Goal: Task Accomplishment & Management: Use online tool/utility

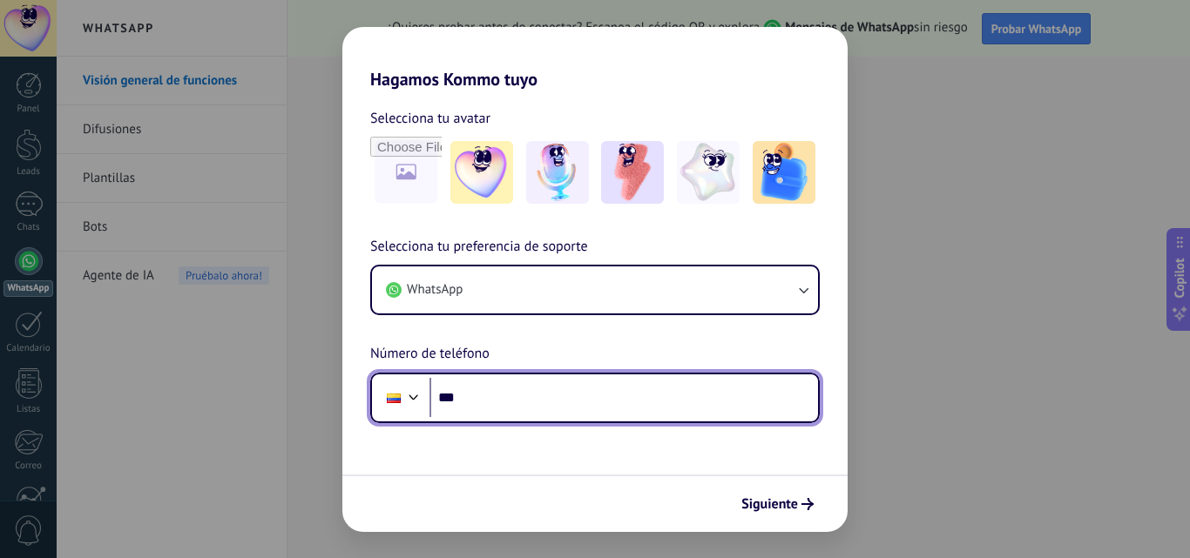
click at [620, 406] on input "***" at bounding box center [623, 398] width 389 height 40
type input "**********"
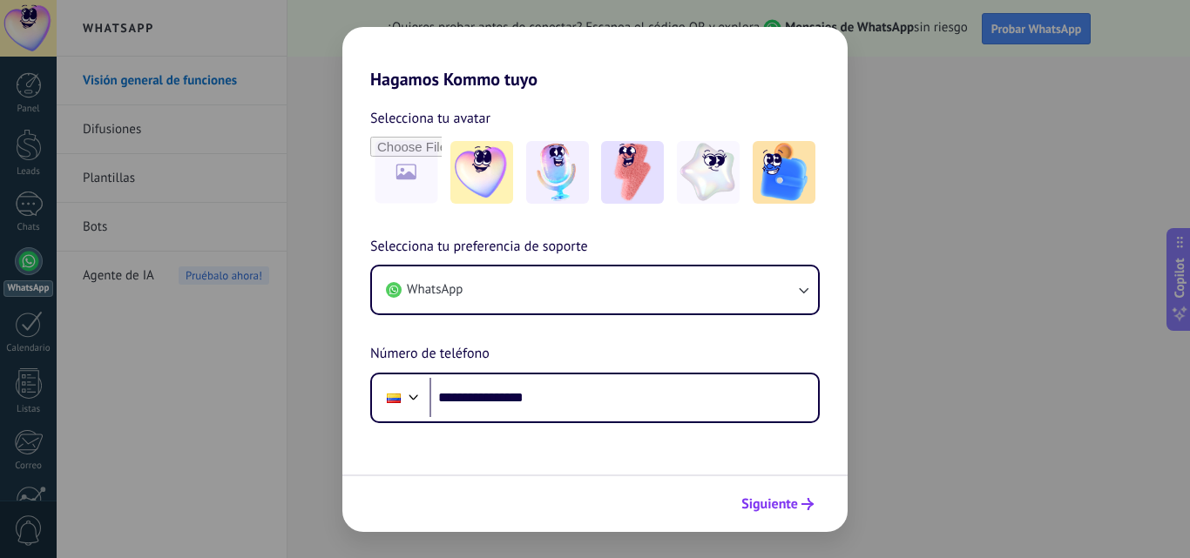
click at [791, 510] on span "Siguiente" at bounding box center [769, 504] width 57 height 12
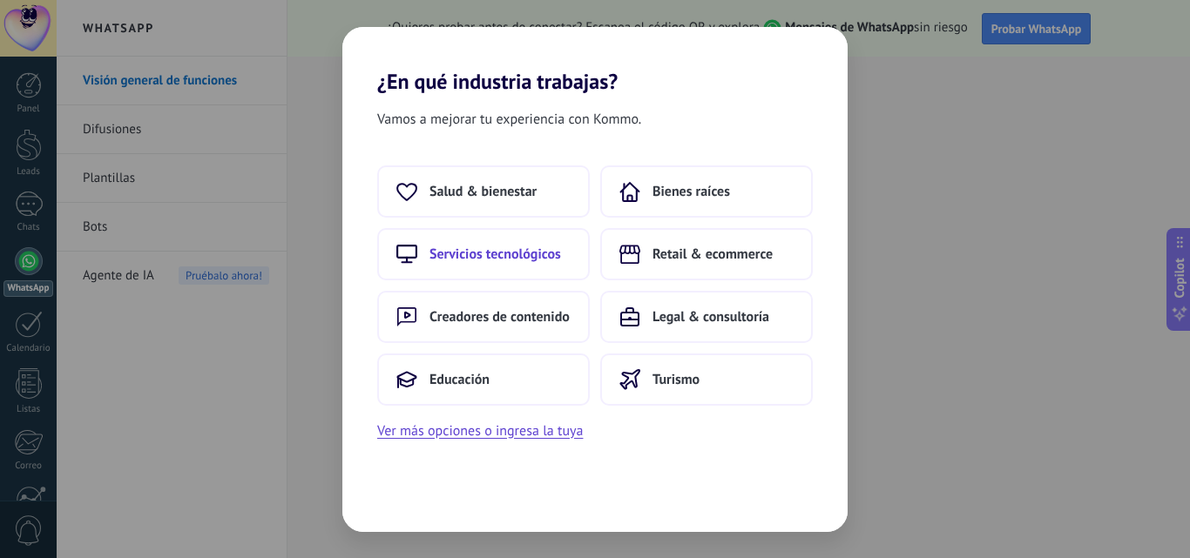
click at [503, 260] on span "Servicios tecnológicos" at bounding box center [495, 254] width 132 height 17
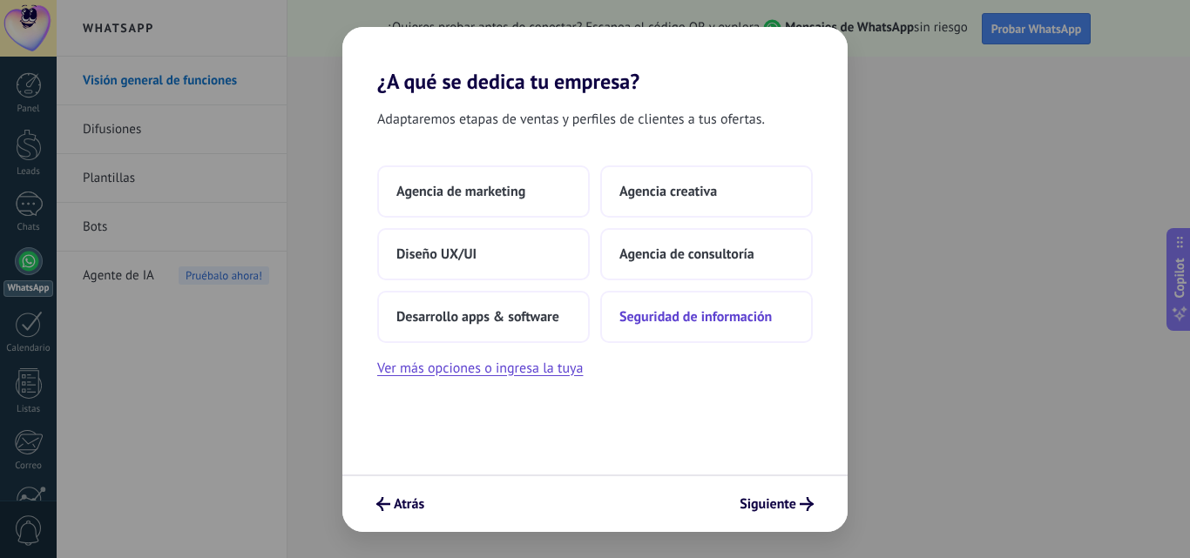
click at [693, 321] on span "Seguridad de información" at bounding box center [695, 316] width 152 height 17
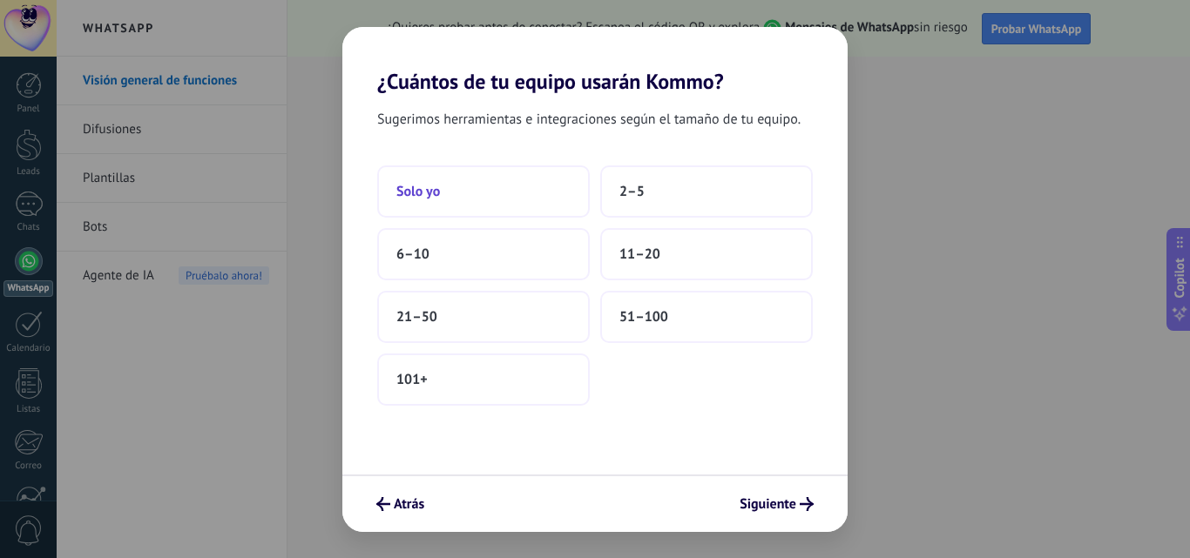
click at [409, 193] on span "Solo yo" at bounding box center [418, 191] width 44 height 17
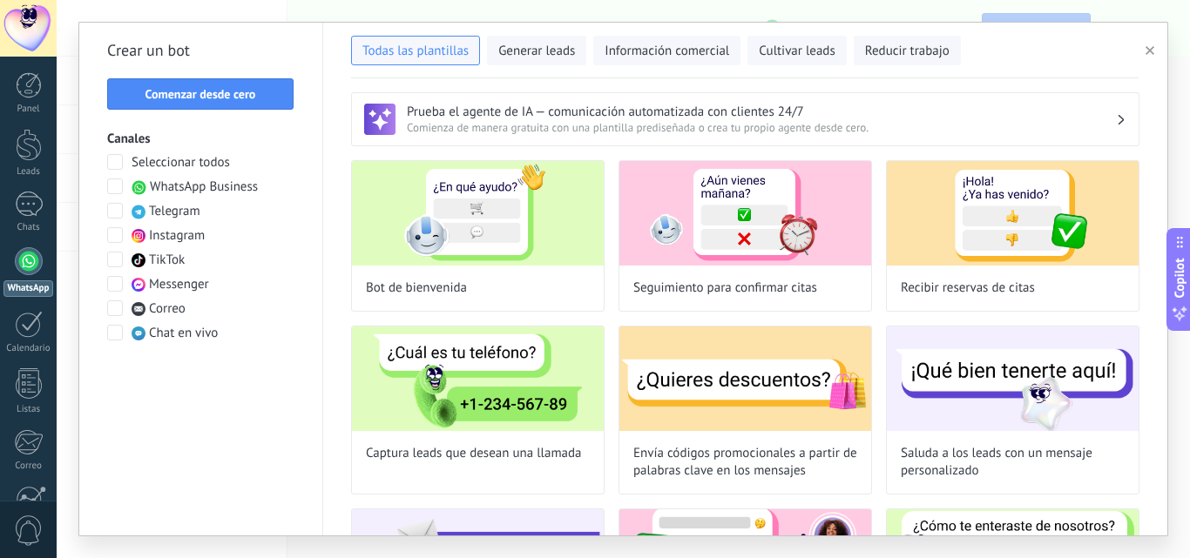
click at [203, 188] on span "WhatsApp Business" at bounding box center [204, 187] width 108 height 17
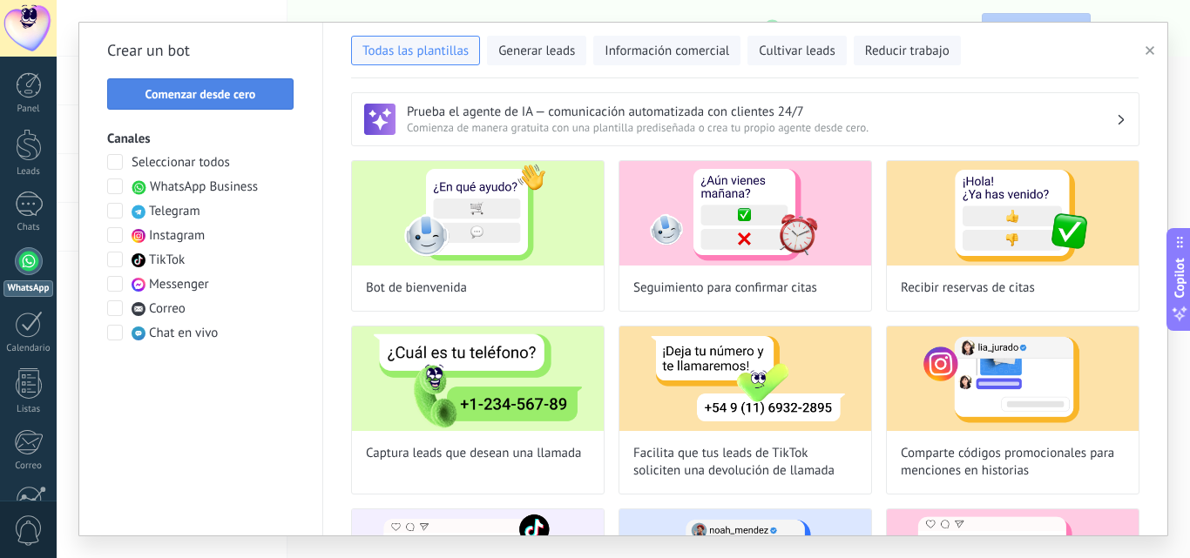
click at [217, 91] on span "Comenzar desde cero" at bounding box center [200, 94] width 111 height 12
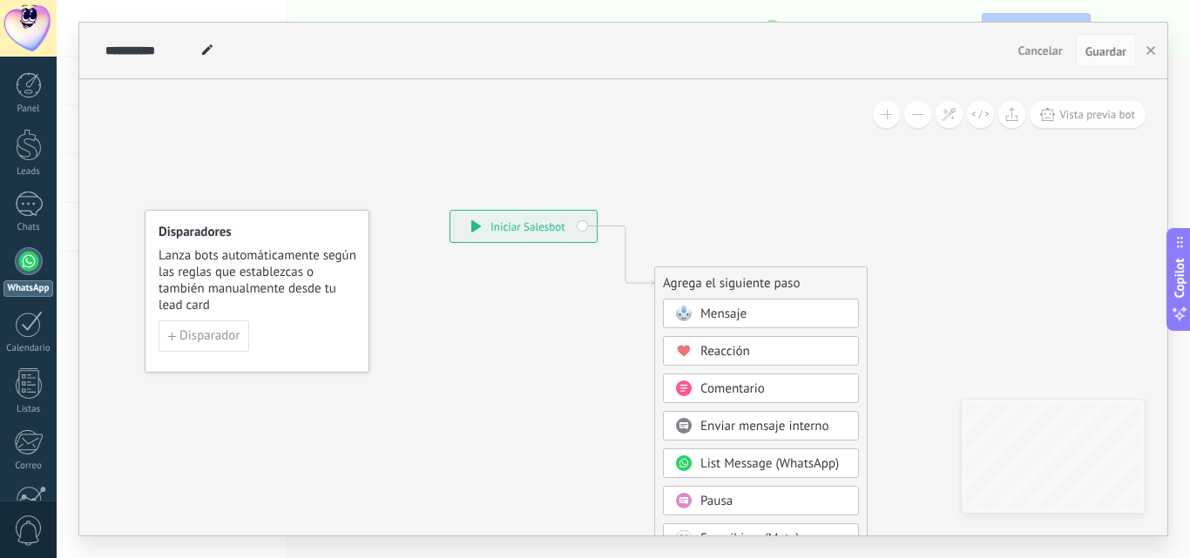
click at [731, 312] on span "Mensaje" at bounding box center [723, 314] width 46 height 17
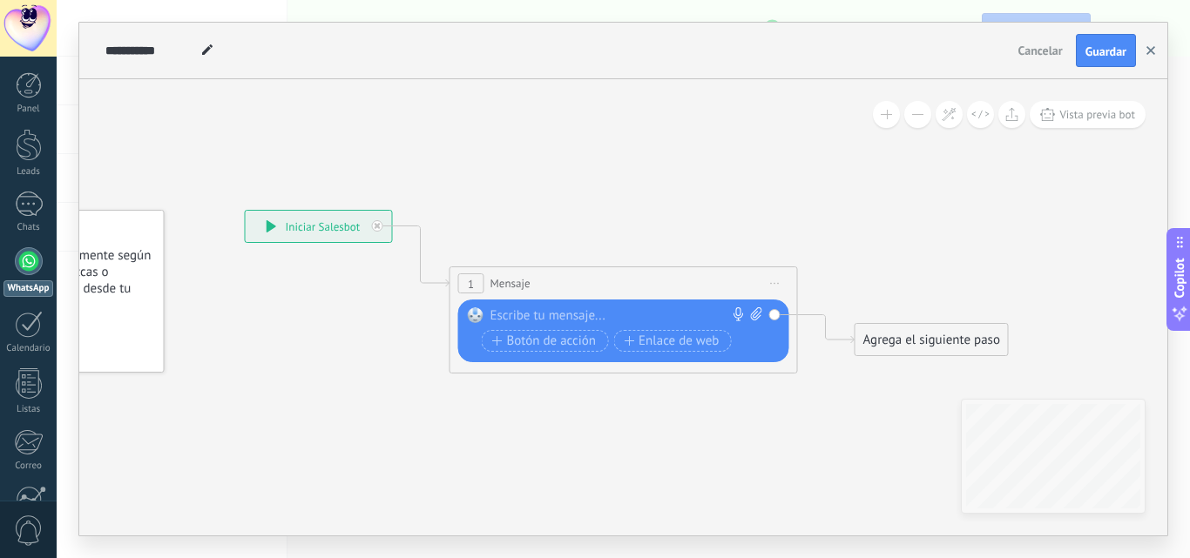
click at [1151, 53] on icon "button" at bounding box center [1150, 50] width 9 height 9
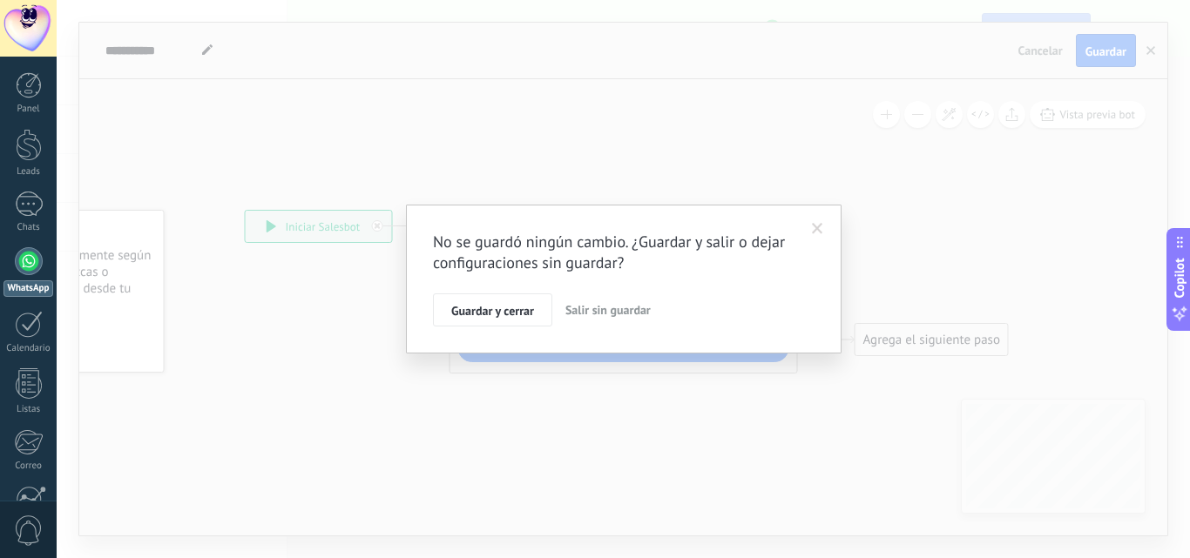
click at [607, 308] on span "Salir sin guardar" at bounding box center [607, 310] width 85 height 16
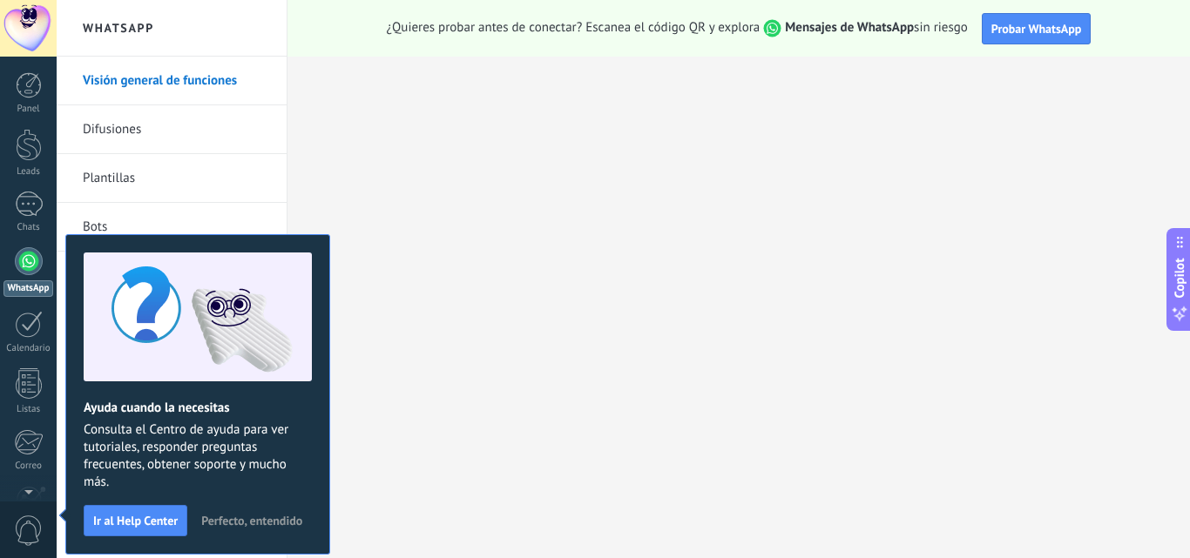
click at [35, 247] on link "WhatsApp" at bounding box center [28, 272] width 57 height 50
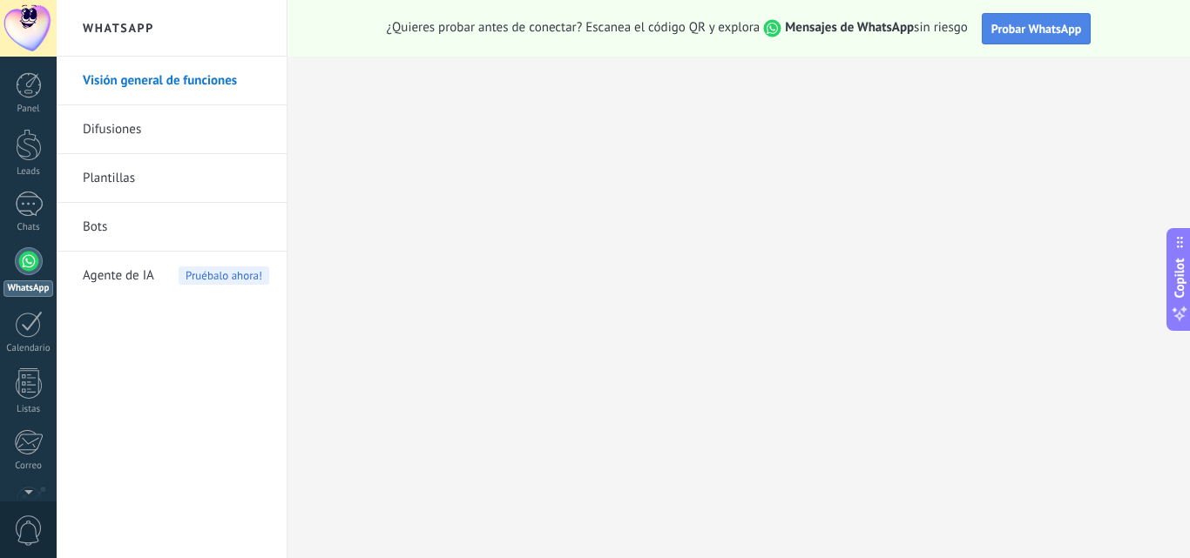
click at [1051, 30] on span "Probar WhatsApp" at bounding box center [1036, 29] width 91 height 16
